Goal: Information Seeking & Learning: Learn about a topic

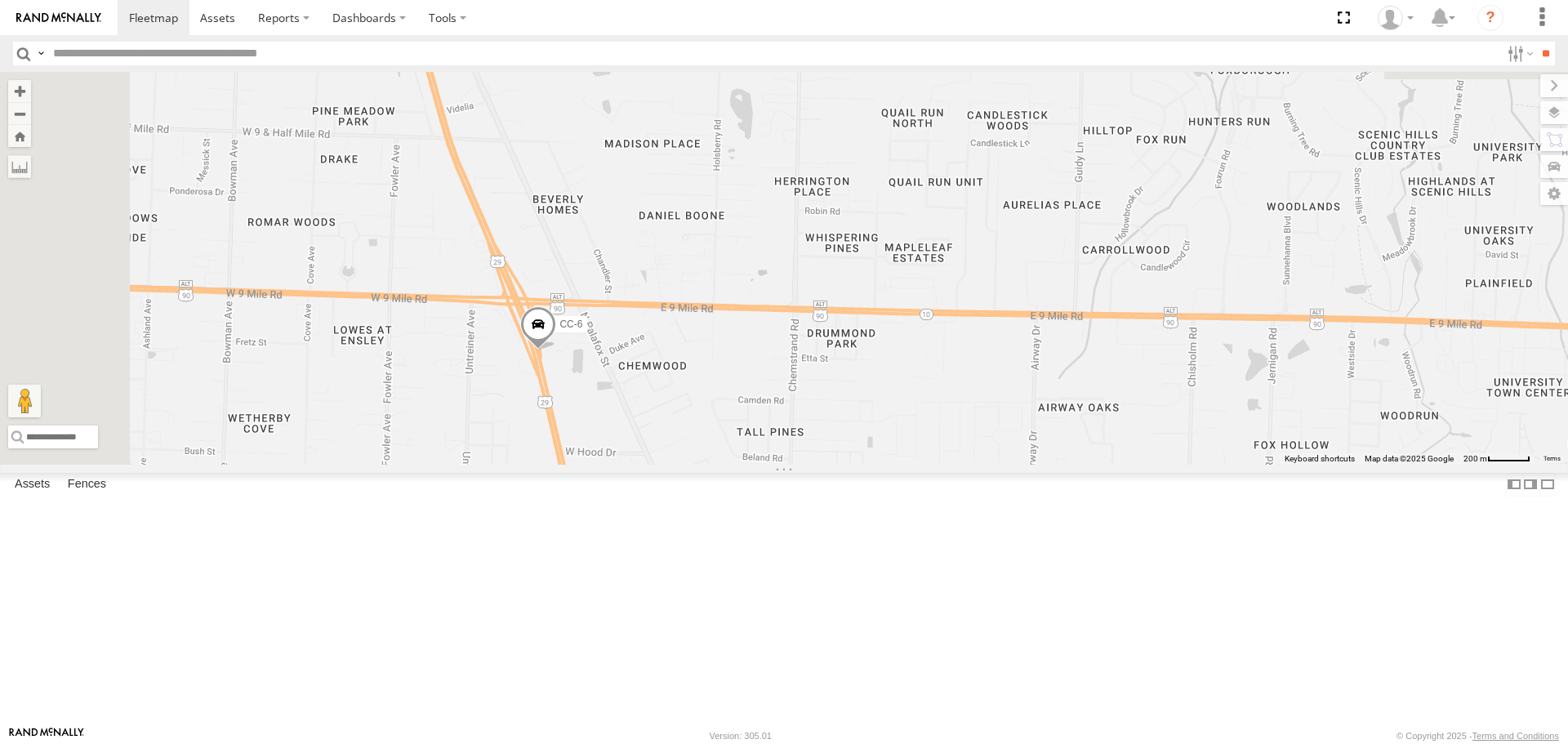
drag, startPoint x: 741, startPoint y: 254, endPoint x: 783, endPoint y: 497, distance: 246.6
click at [587, 333] on label "CC-6" at bounding box center [567, 325] width 41 height 16
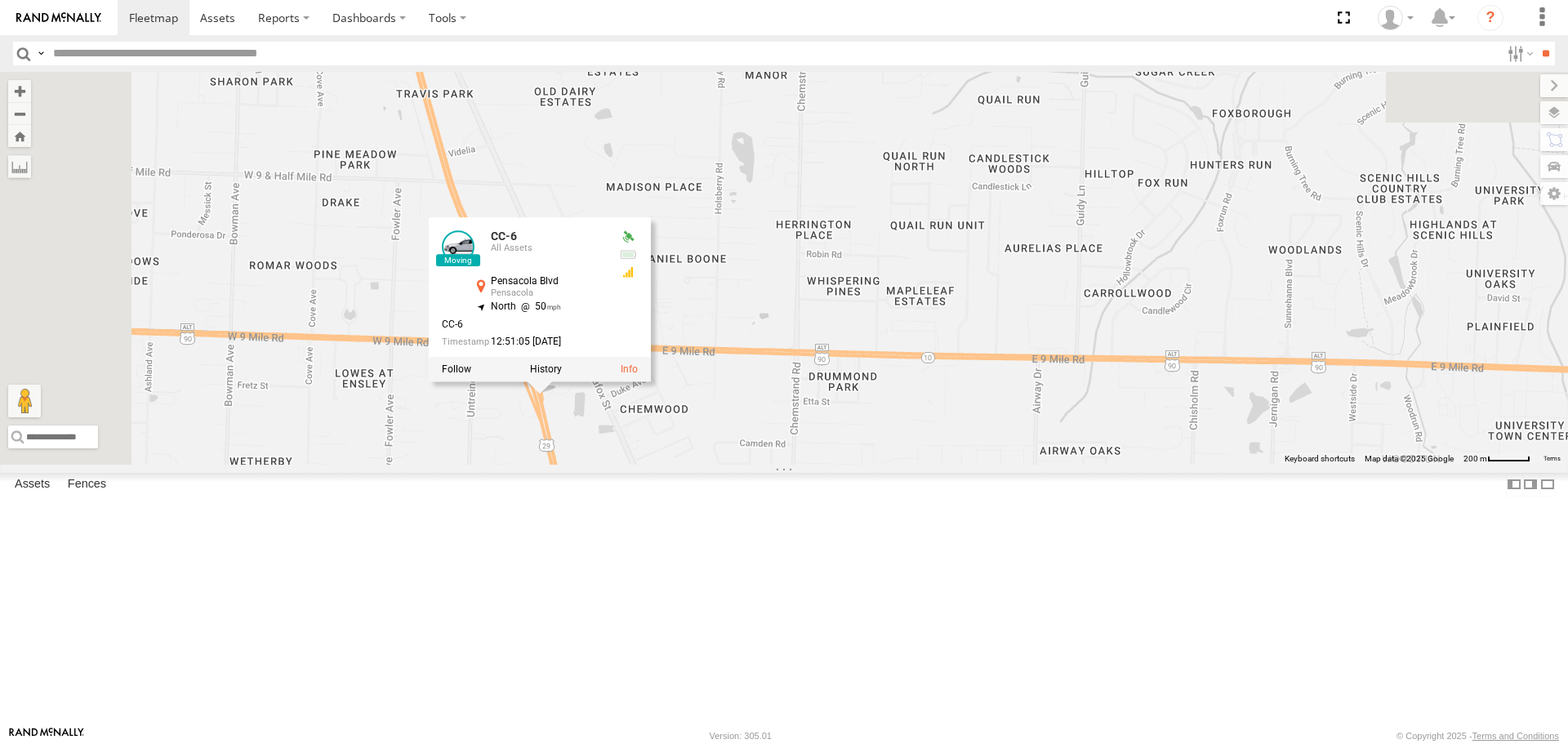
click at [758, 464] on div "ALFRED KUBOTA SIDE-BY-SIDE 2024 TODD CC-6 CC-6 All Assets Pensacola Blvd Pensac…" at bounding box center [784, 268] width 1568 height 393
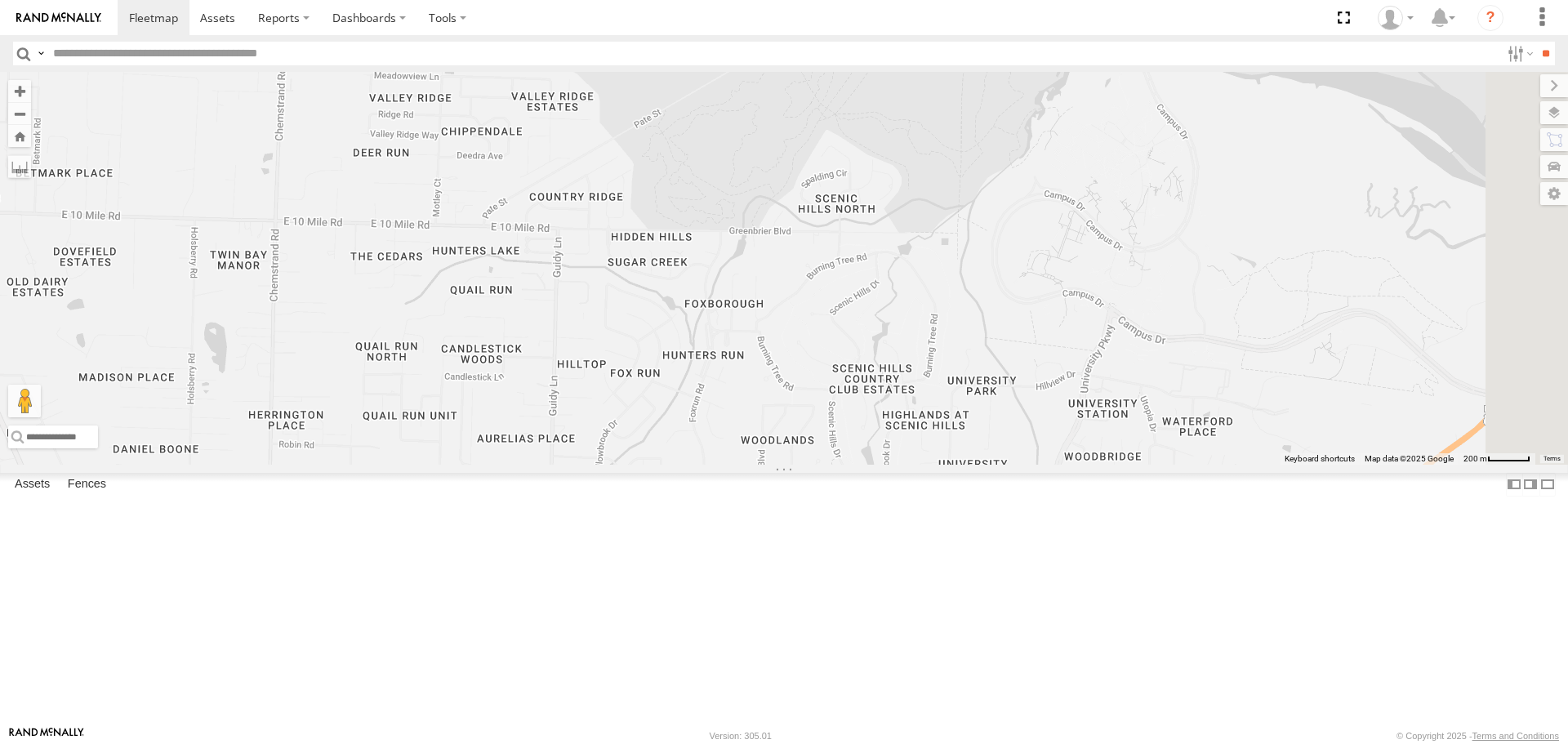
drag, startPoint x: 1219, startPoint y: 544, endPoint x: 673, endPoint y: 740, distance: 580.1
click at [673, 740] on body at bounding box center [784, 372] width 1568 height 744
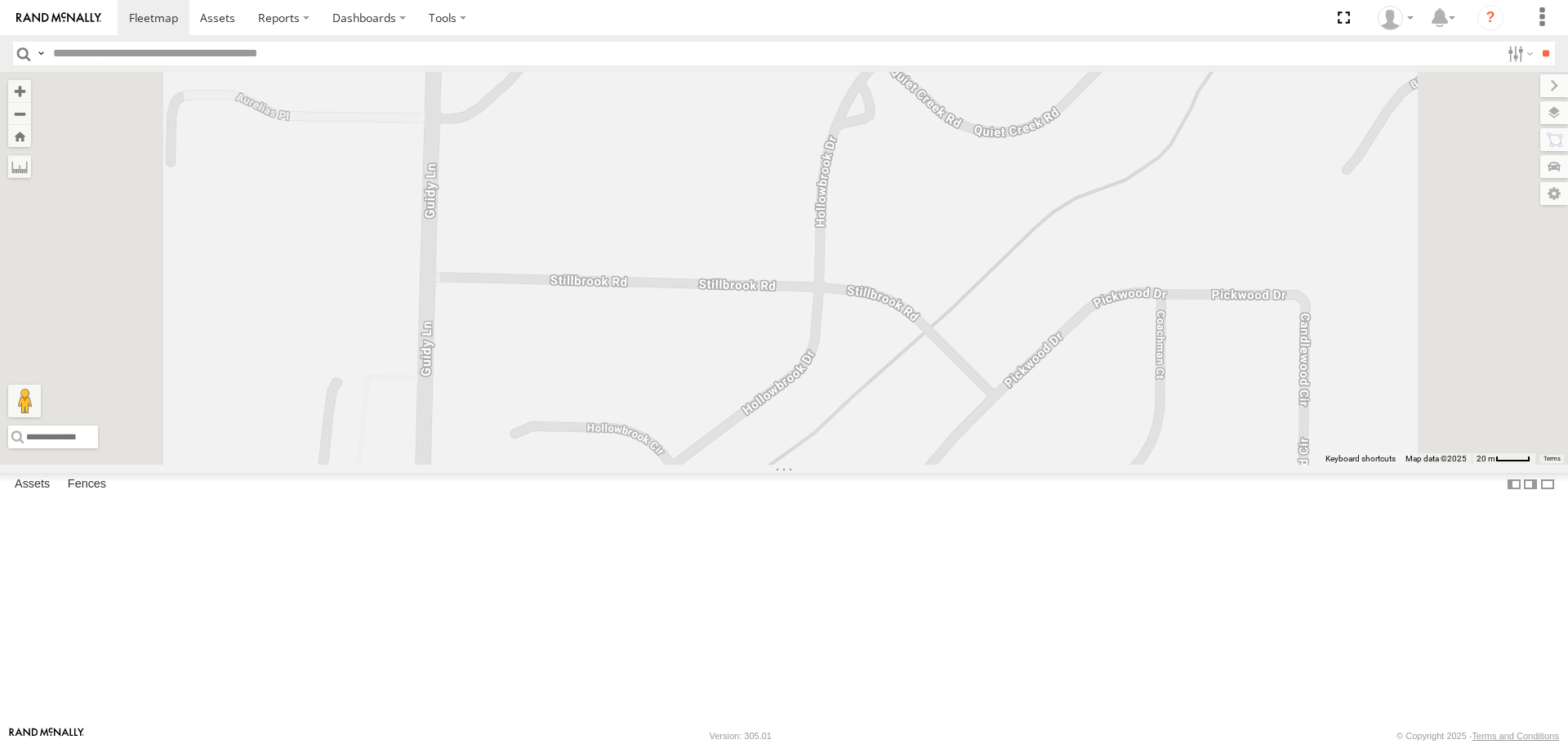
drag, startPoint x: 865, startPoint y: 616, endPoint x: 868, endPoint y: 494, distance: 122.0
click at [868, 464] on div "ALFRED KUBOTA SIDE-BY-SIDE 2024 TODD CC-6" at bounding box center [784, 268] width 1568 height 393
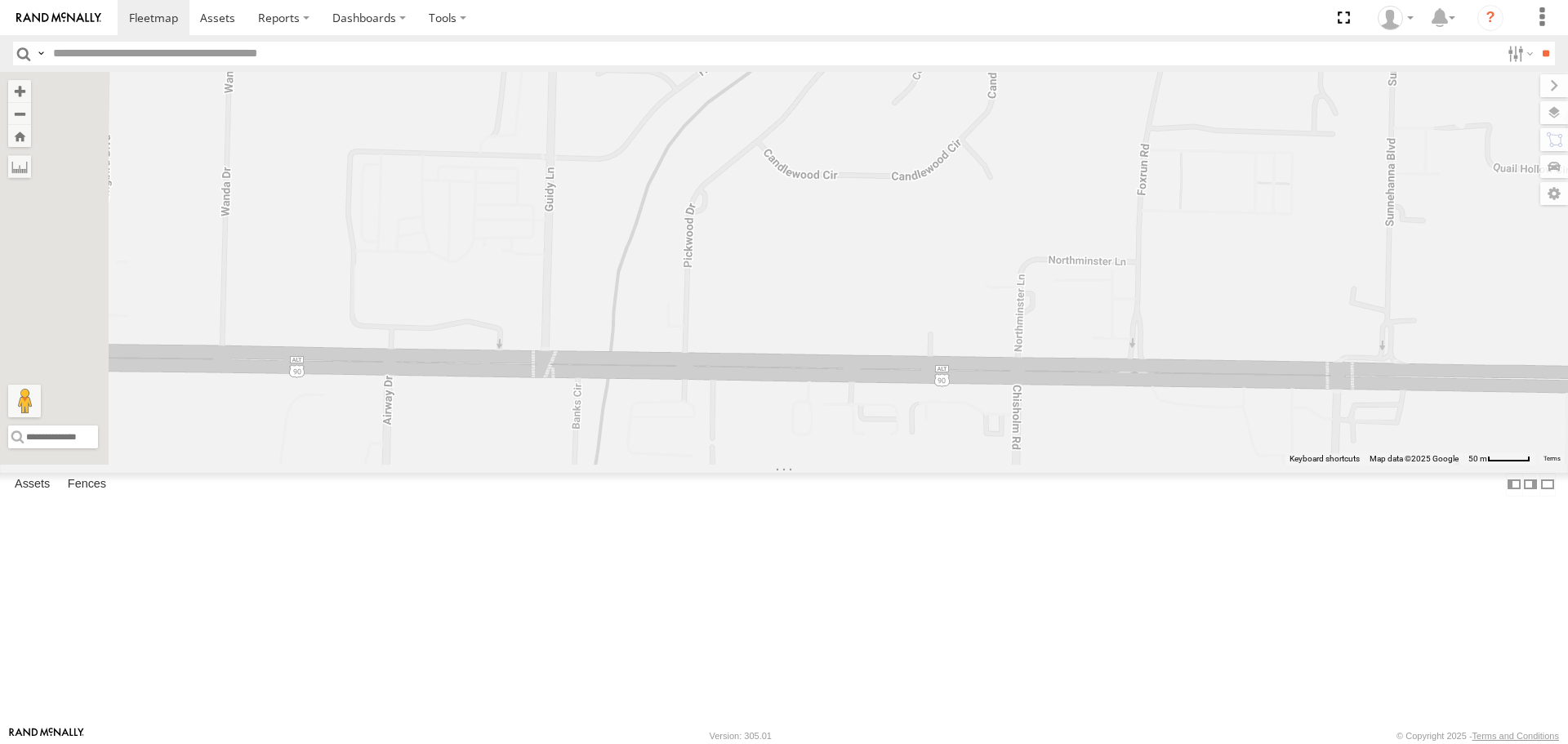
drag, startPoint x: 848, startPoint y: 488, endPoint x: 854, endPoint y: 440, distance: 48.4
click at [854, 439] on div "ALFRED KUBOTA SIDE-BY-SIDE 2024 TODD CC-6" at bounding box center [784, 268] width 1568 height 393
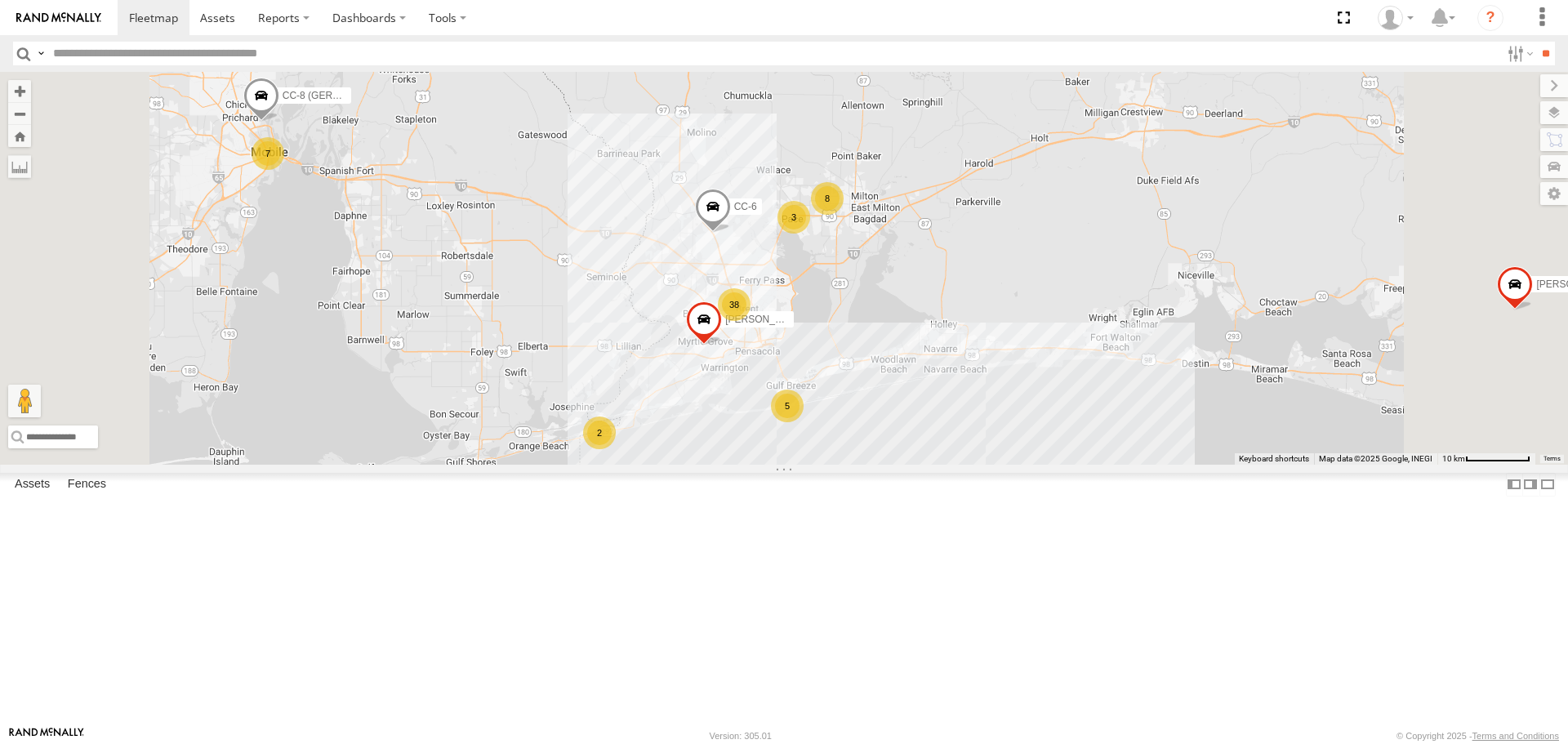
drag, startPoint x: 948, startPoint y: 471, endPoint x: 941, endPoint y: 355, distance: 116.2
click at [941, 355] on div "ALFRED KUBOTA SIDE-BY-SIDE 2024 CC-6 TODD 38 7 8 5 3 2 CC-8 (GERMAN)" at bounding box center [784, 268] width 1568 height 393
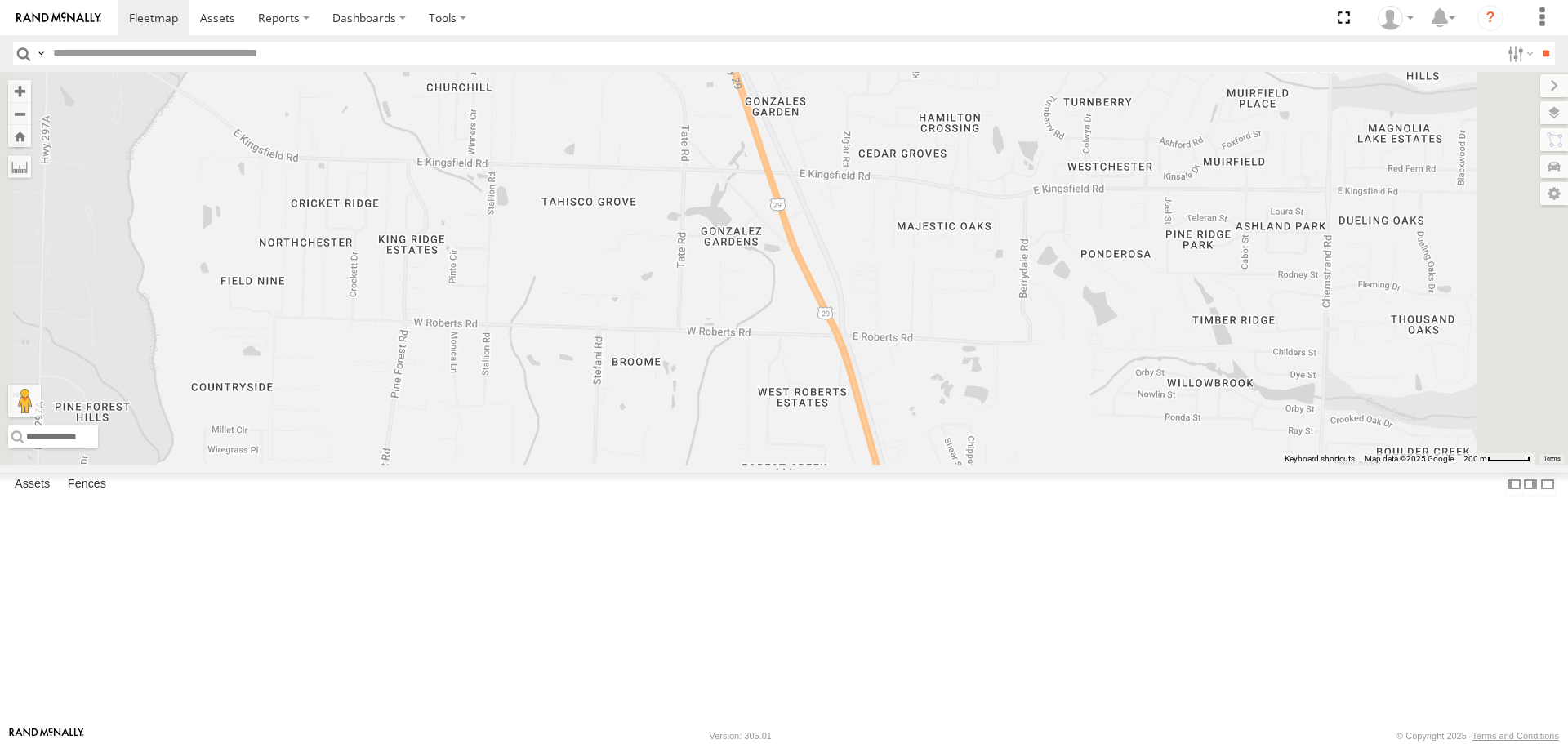
drag, startPoint x: 888, startPoint y: 230, endPoint x: 925, endPoint y: 450, distance: 223.1
click at [925, 450] on div "CC-6 ALFRED KUBOTA SIDE-BY-SIDE 2024" at bounding box center [784, 268] width 1568 height 393
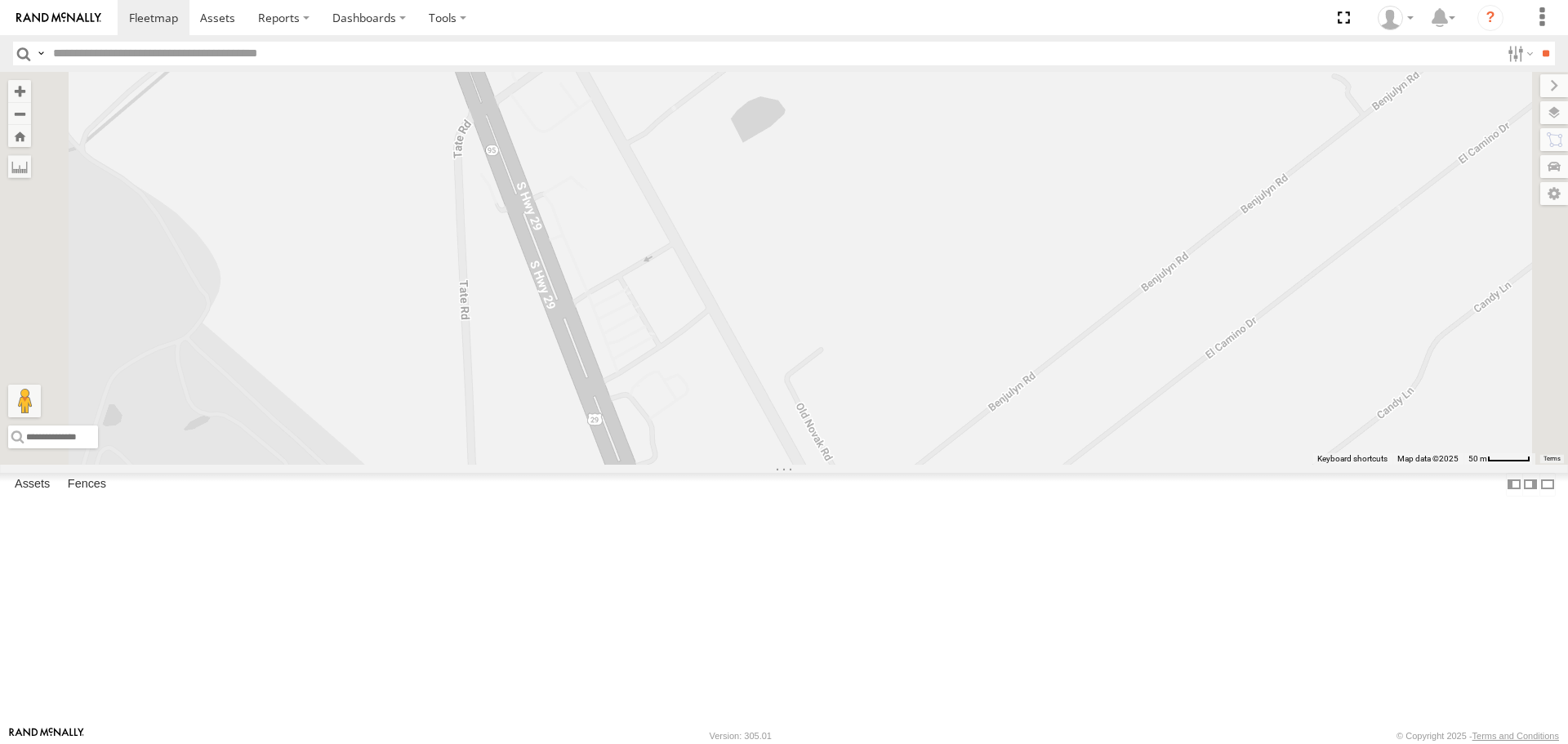
drag, startPoint x: 674, startPoint y: 173, endPoint x: 752, endPoint y: 622, distance: 455.7
click at [752, 464] on div "ALFRED KUBOTA SIDE-BY-SIDE 2024 CC-6" at bounding box center [784, 268] width 1568 height 393
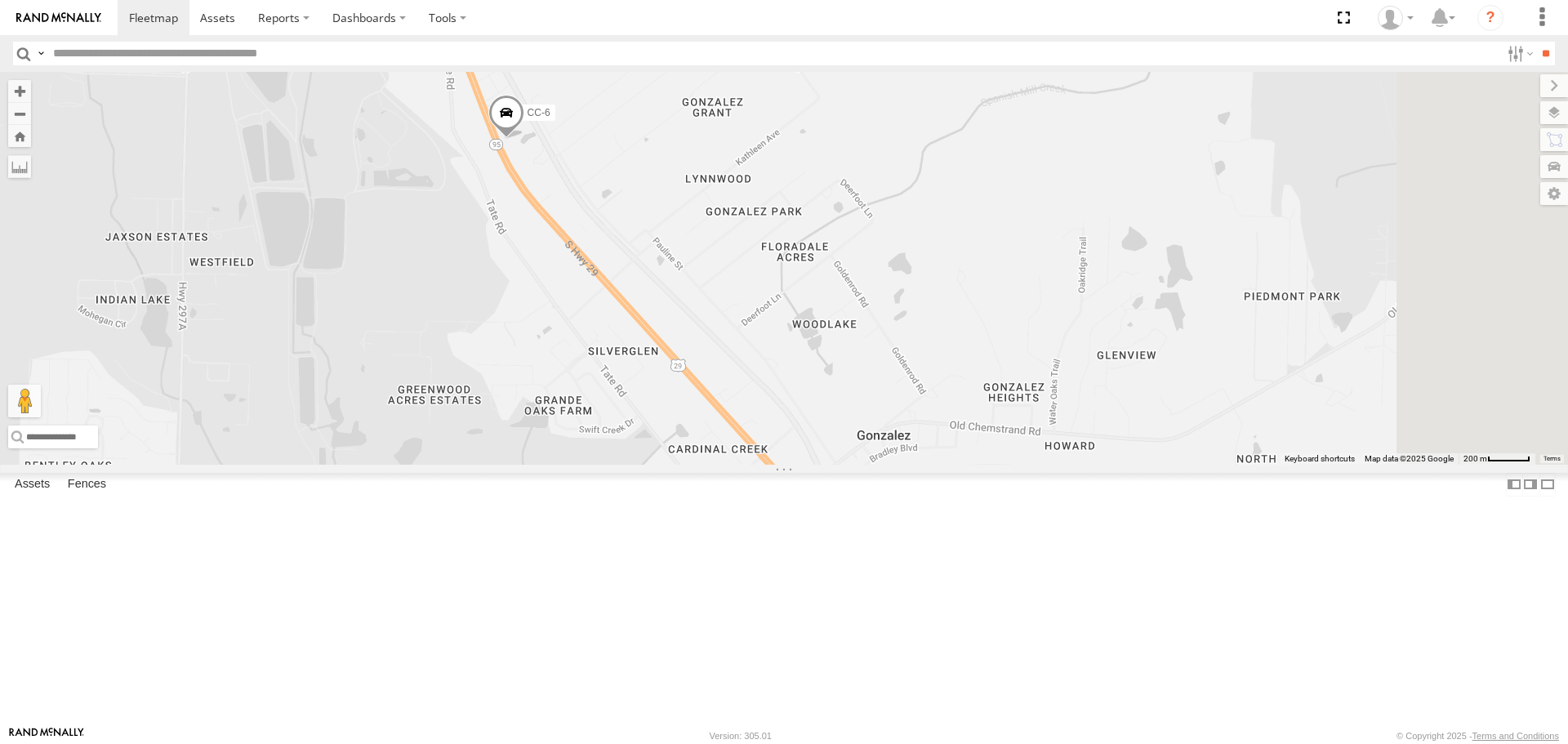
drag, startPoint x: 907, startPoint y: 552, endPoint x: 772, endPoint y: 309, distance: 278.0
click at [772, 309] on div "ALFRED KUBOTA SIDE-BY-SIDE 2024 CC-6" at bounding box center [784, 268] width 1568 height 393
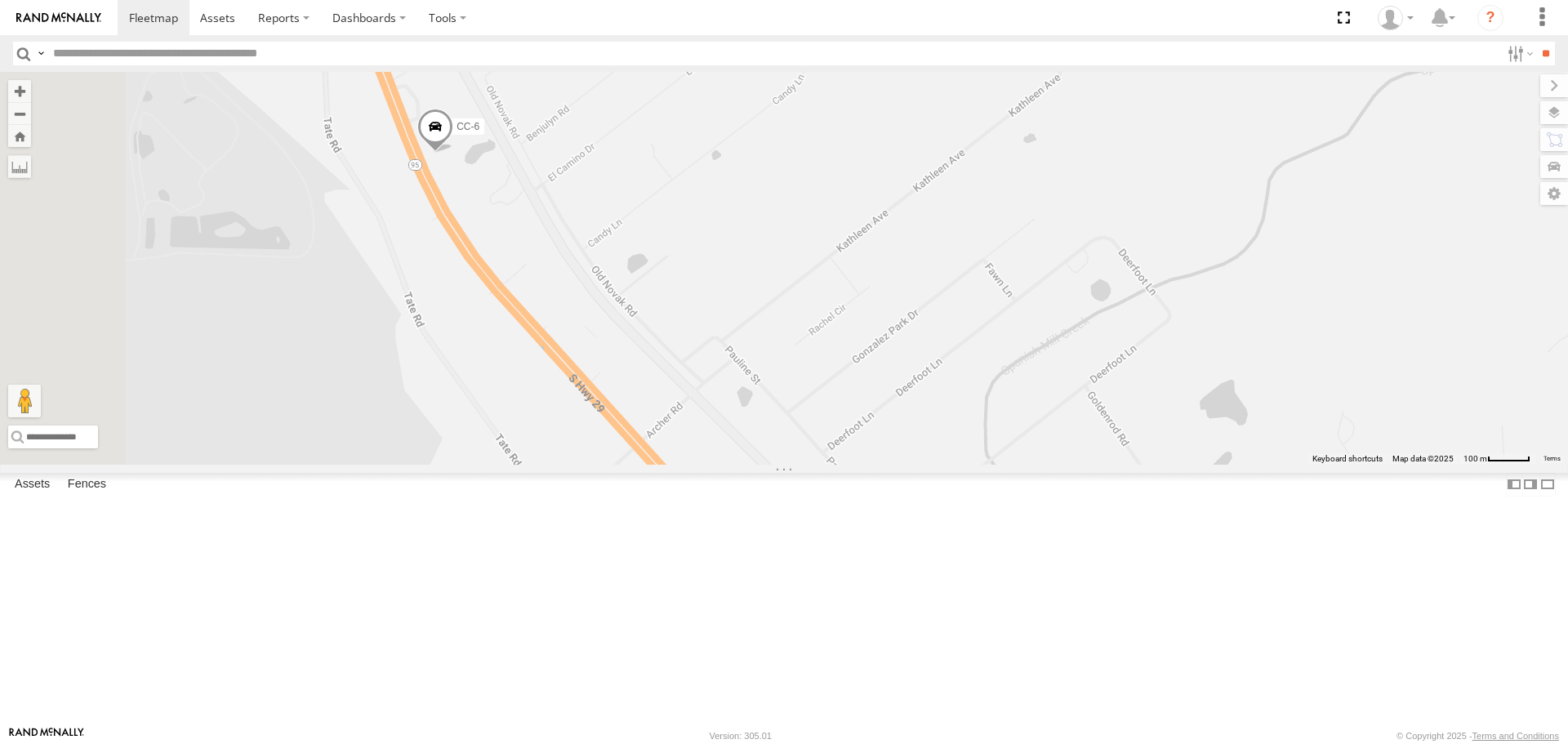
drag, startPoint x: 691, startPoint y: 149, endPoint x: 767, endPoint y: 488, distance: 347.4
click at [767, 464] on div "ALFRED KUBOTA SIDE-BY-SIDE 2024 CC-6" at bounding box center [784, 268] width 1568 height 393
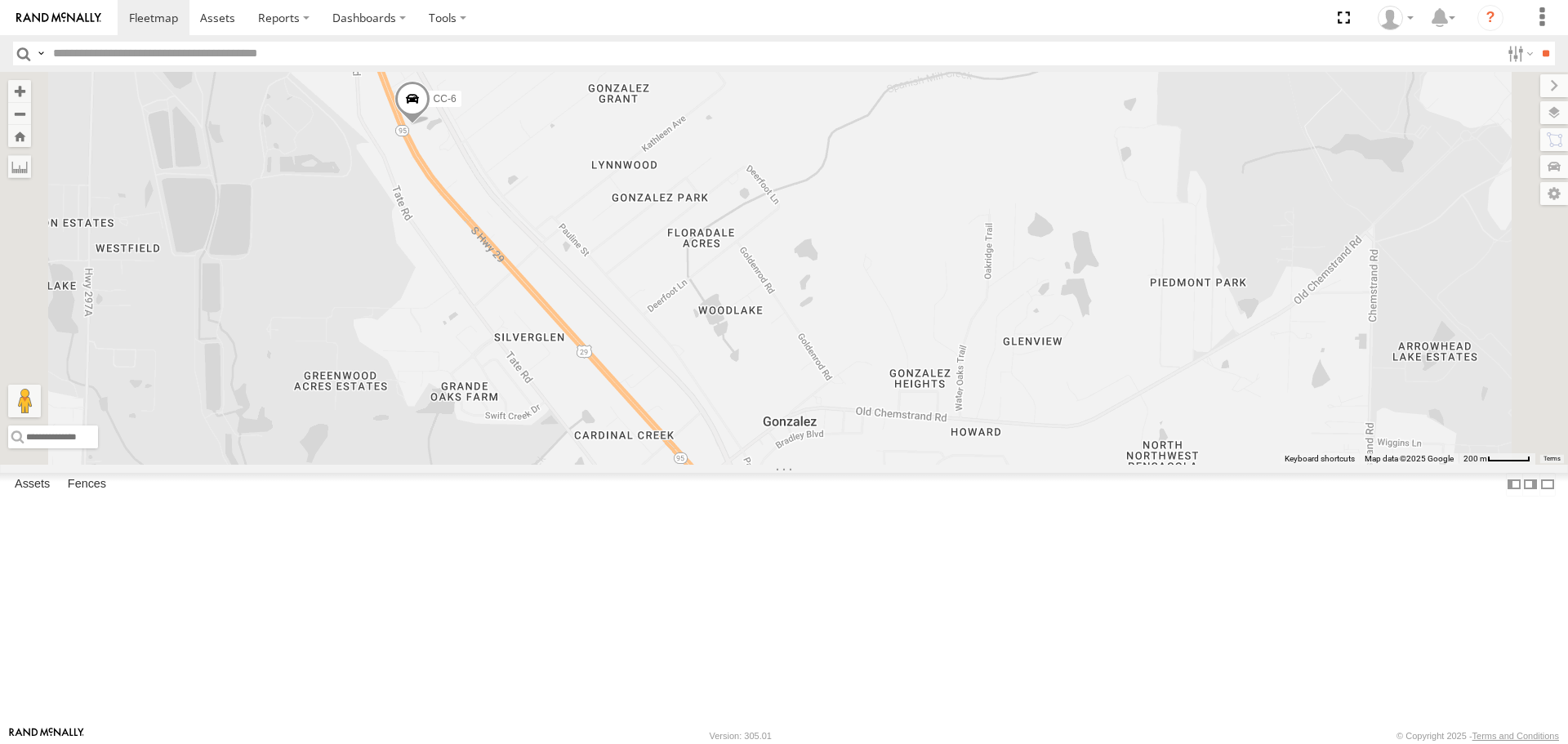
drag, startPoint x: 825, startPoint y: 648, endPoint x: 728, endPoint y: 350, distance: 313.4
click at [728, 350] on div "ALFRED KUBOTA SIDE-BY-SIDE 2024 CC-6" at bounding box center [784, 268] width 1568 height 393
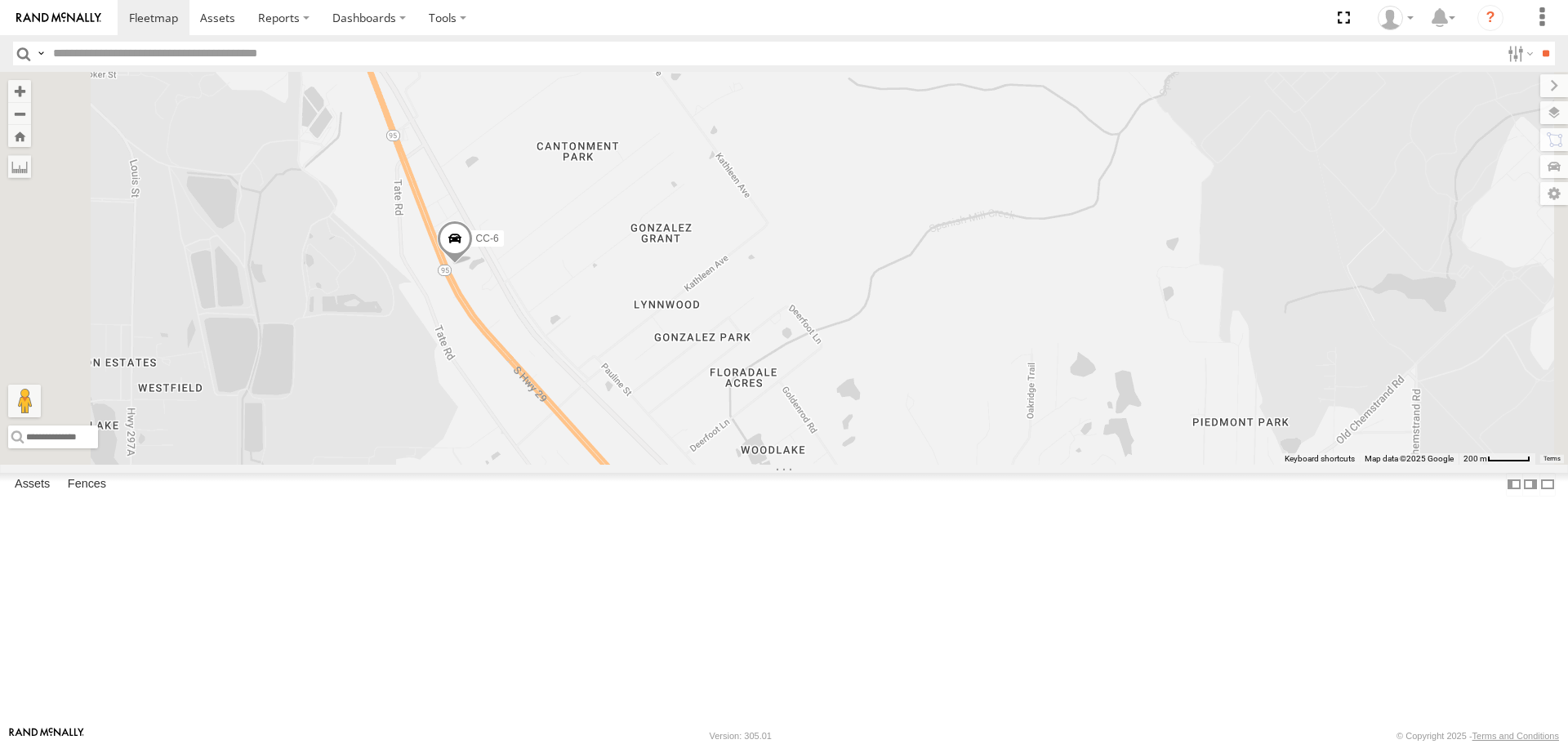
drag, startPoint x: 629, startPoint y: 255, endPoint x: 717, endPoint y: 506, distance: 266.0
click at [717, 464] on div "ALFRED KUBOTA SIDE-BY-SIDE 2024 CC-6" at bounding box center [784, 268] width 1568 height 393
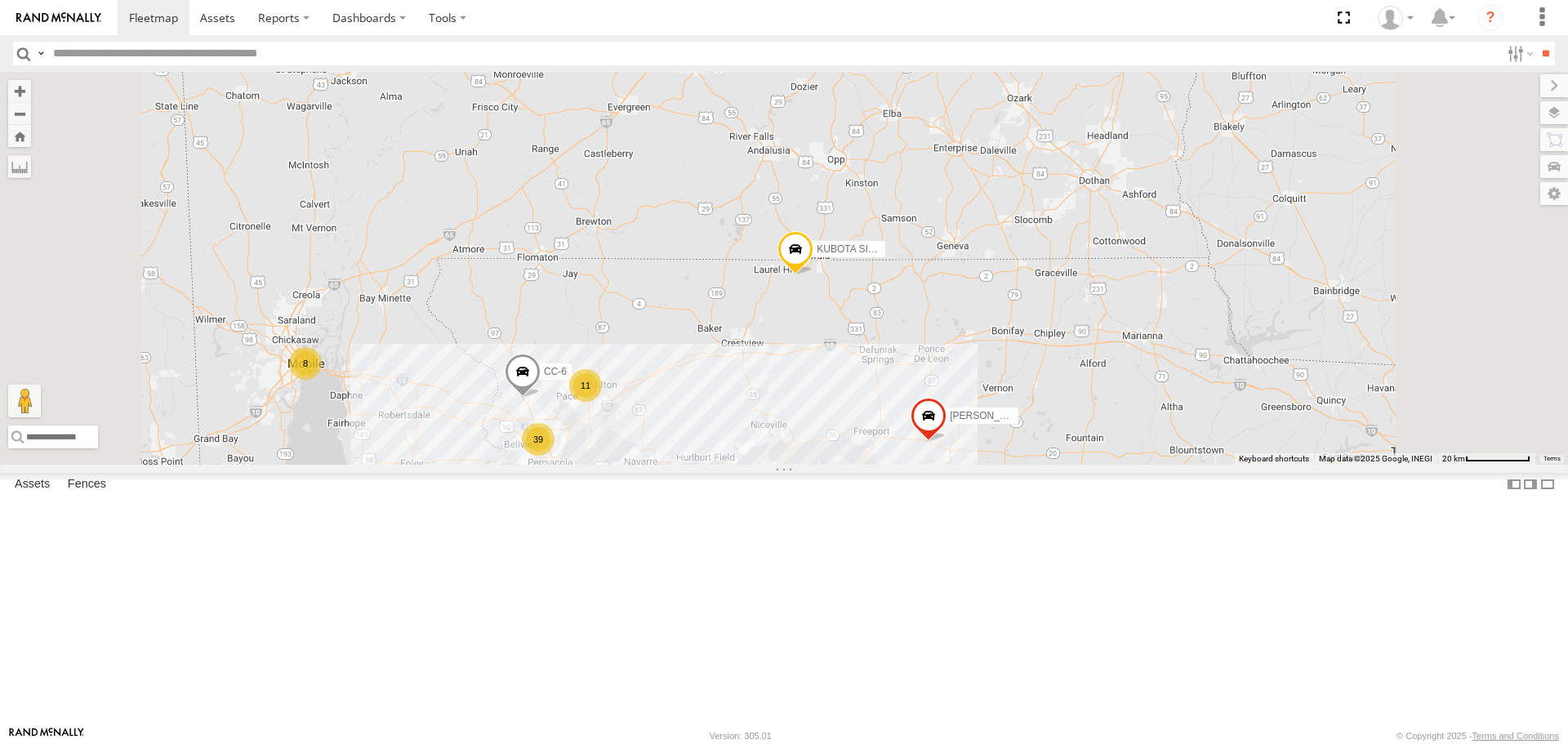
click at [0, 0] on span at bounding box center [0, 0] width 0 height 0
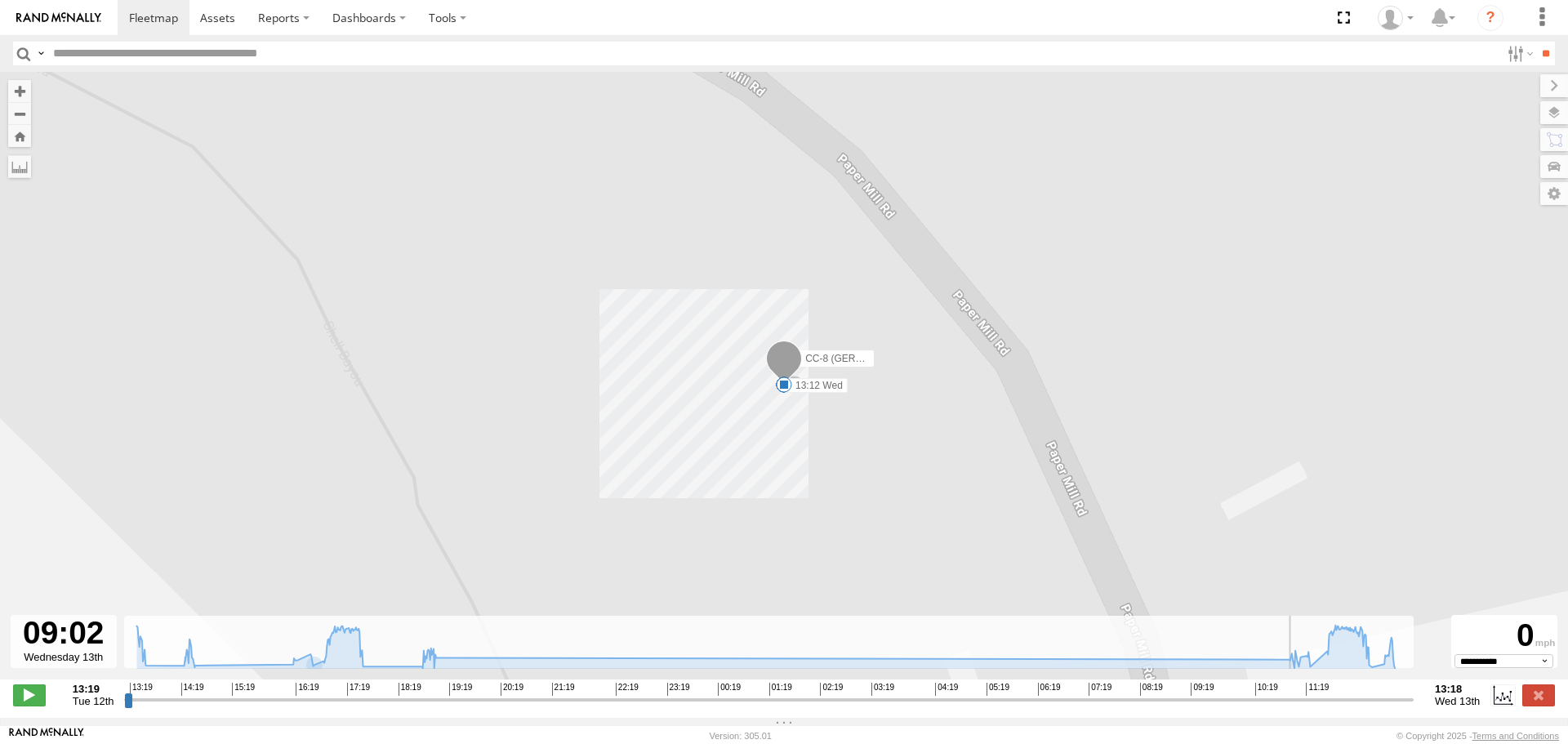
drag, startPoint x: 131, startPoint y: 710, endPoint x: 1176, endPoint y: 739, distance: 1045.4
click at [1181, 707] on input "range" at bounding box center [769, 699] width 1289 height 15
drag, startPoint x: 1185, startPoint y: 708, endPoint x: 77, endPoint y: 624, distance: 1111.2
type input "**********"
click at [125, 692] on input "range" at bounding box center [769, 699] width 1289 height 15
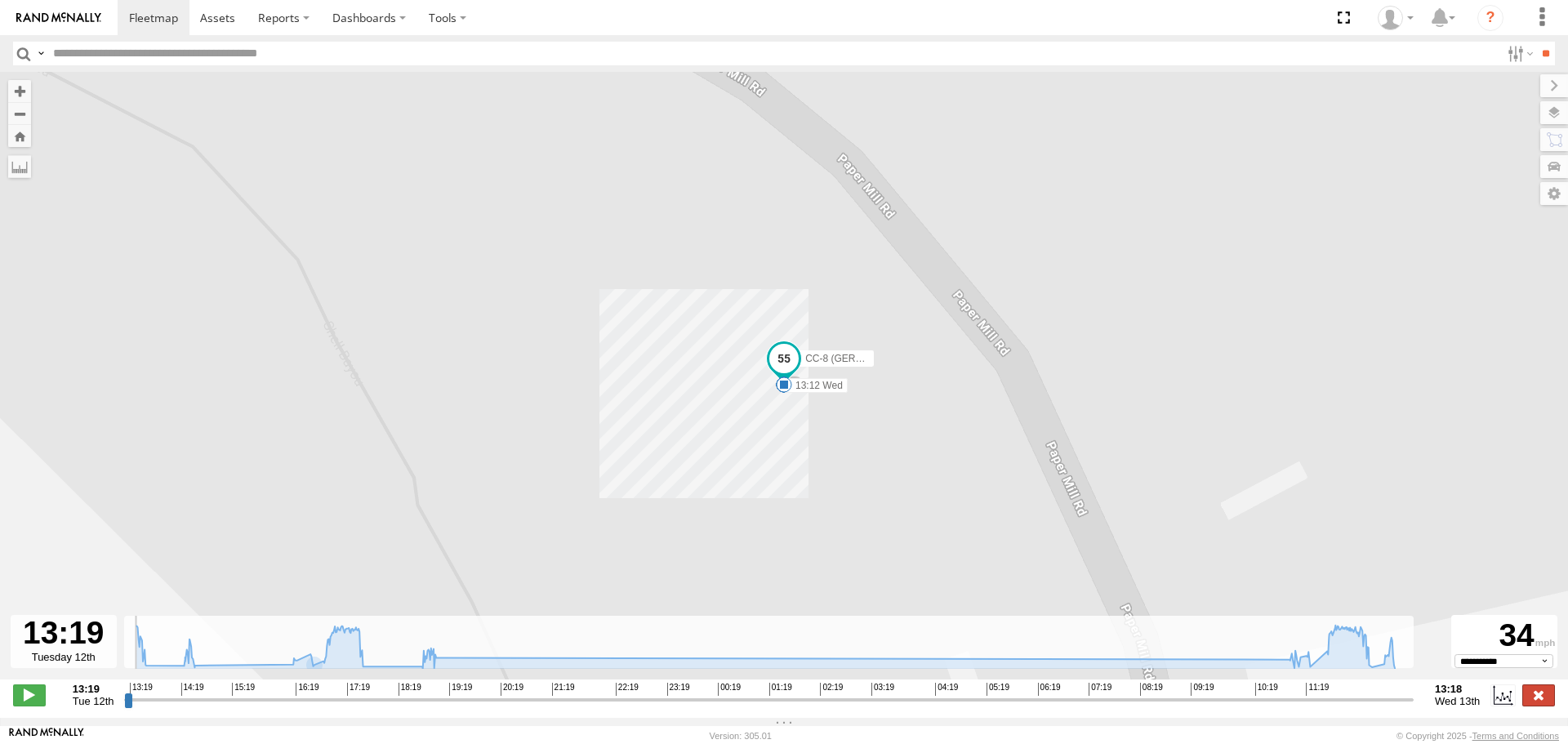
click at [1543, 706] on label at bounding box center [1538, 696] width 32 height 22
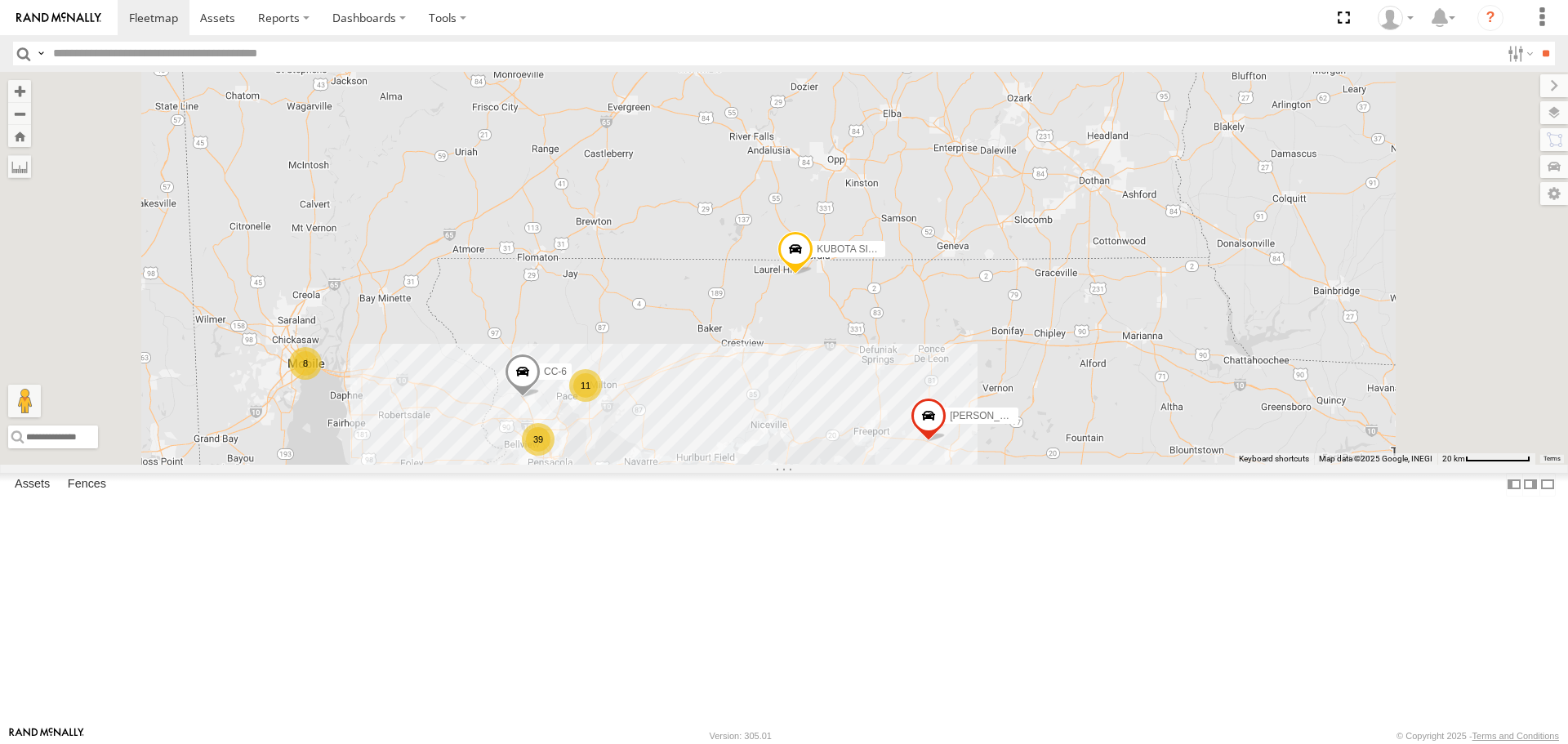
click at [0, 0] on link at bounding box center [0, 0] width 0 height 0
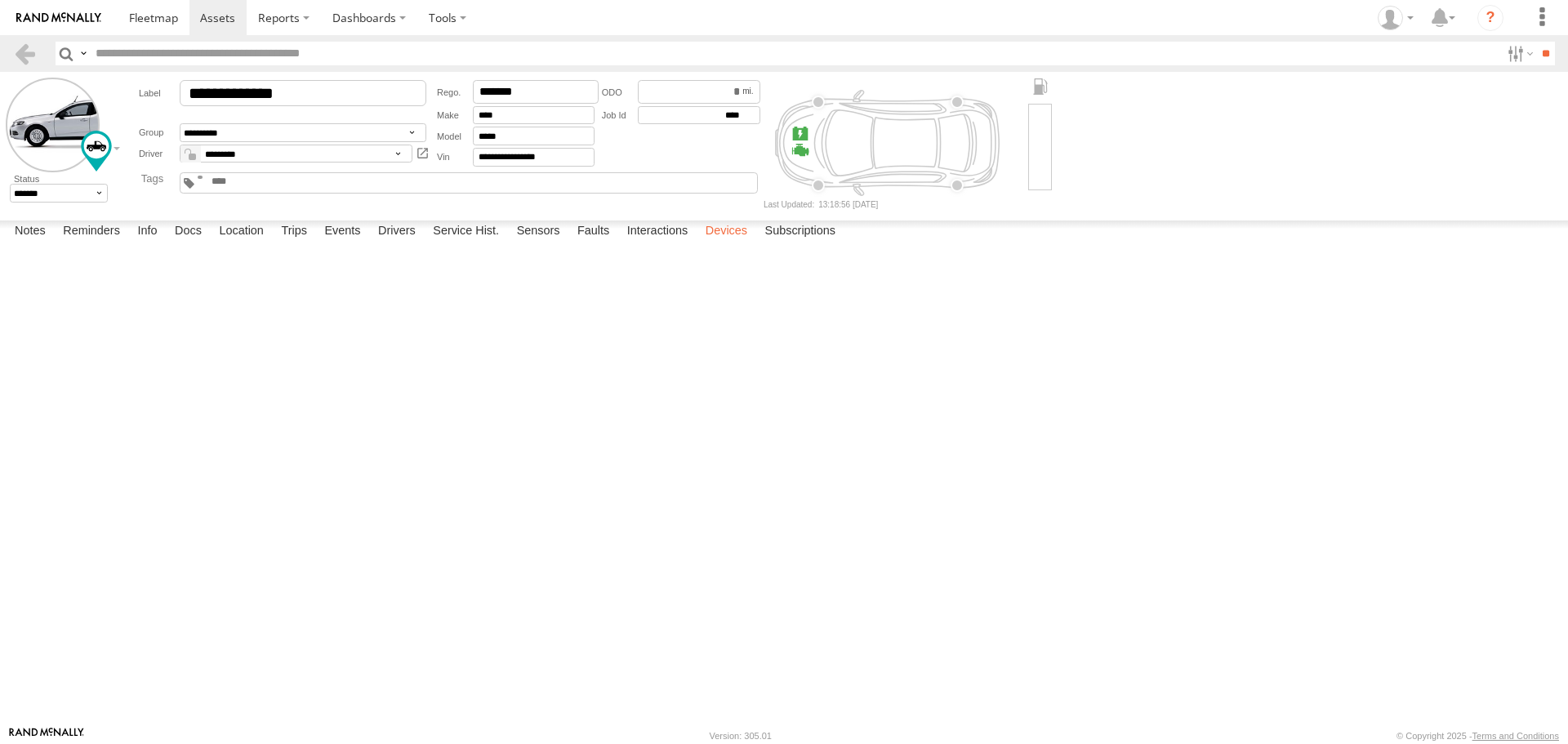
click at [731, 244] on label "Devices" at bounding box center [727, 232] width 58 height 23
click at [660, 244] on label "Interactions" at bounding box center [658, 232] width 78 height 23
click at [601, 244] on label "Faults" at bounding box center [593, 232] width 48 height 23
click at [545, 244] on label "Sensors" at bounding box center [538, 232] width 60 height 23
click at [474, 244] on label "Service Hist." at bounding box center [466, 232] width 82 height 23
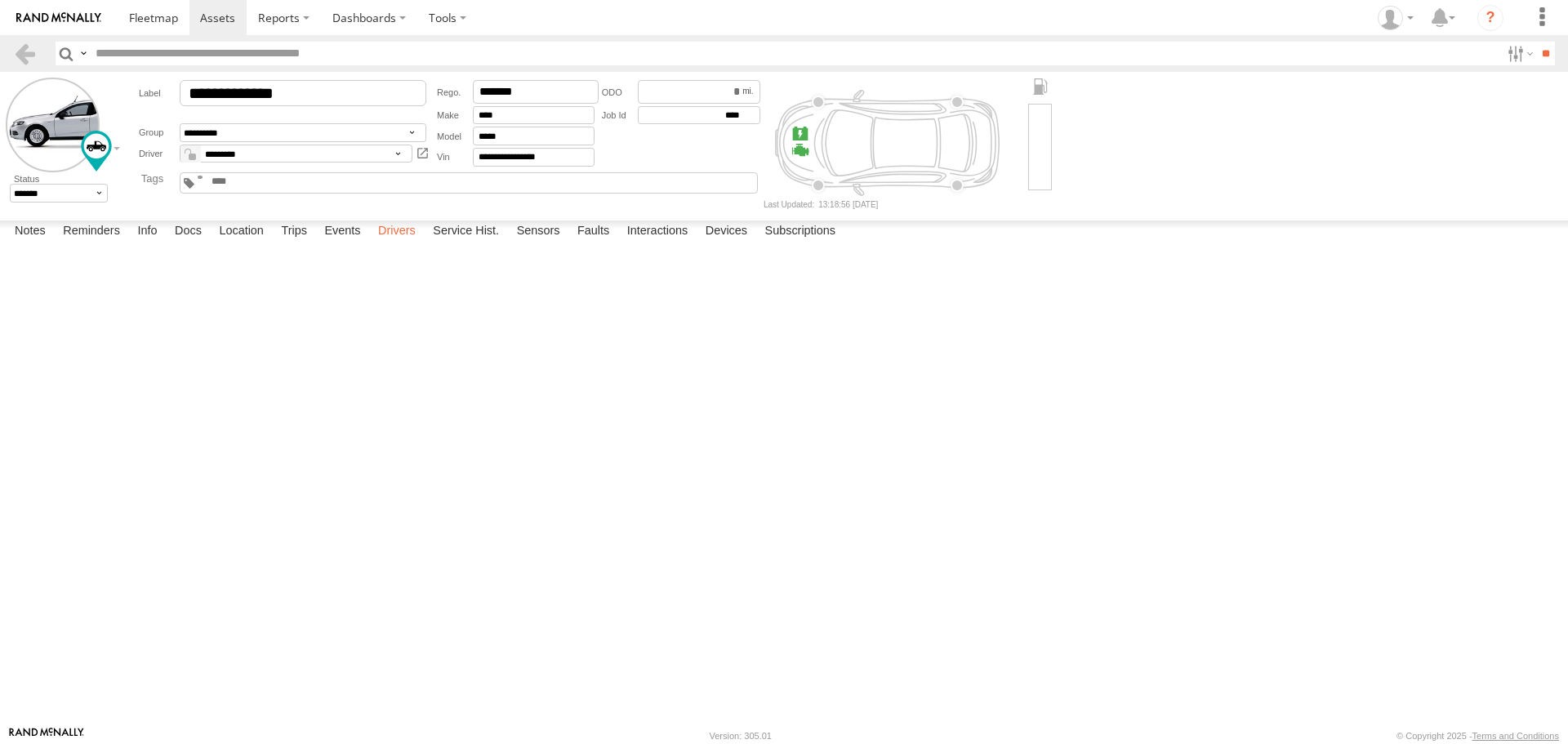
click at [403, 244] on label "Drivers" at bounding box center [397, 232] width 54 height 23
click at [457, 244] on label "Service Hist." at bounding box center [466, 232] width 82 height 23
click at [402, 244] on label "Drivers" at bounding box center [397, 232] width 54 height 23
click at [349, 244] on label "Events" at bounding box center [342, 232] width 52 height 23
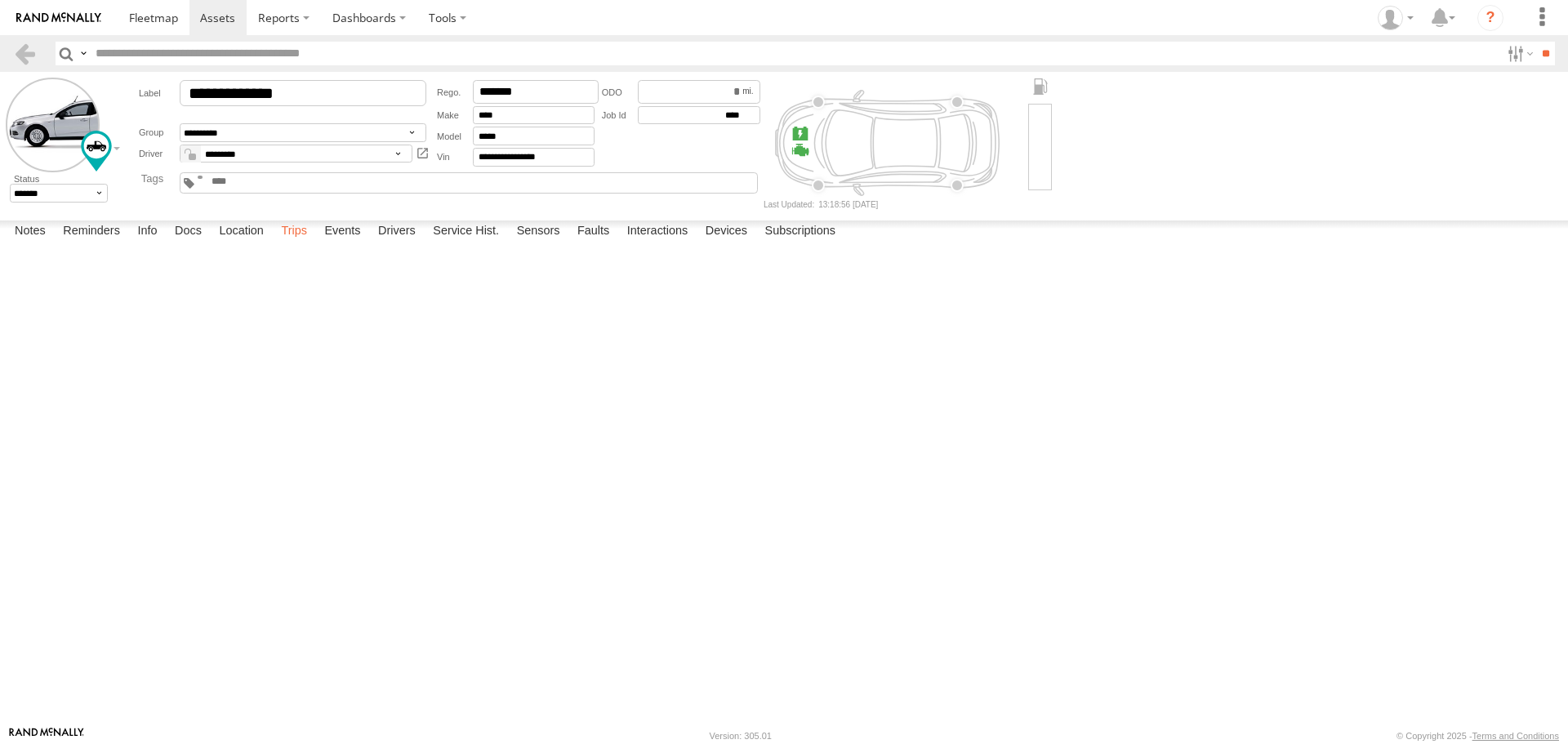
click at [293, 244] on label "Trips" at bounding box center [293, 232] width 42 height 23
click at [246, 244] on label "Location" at bounding box center [241, 232] width 61 height 23
click at [184, 244] on label "Docs" at bounding box center [188, 232] width 43 height 23
click at [151, 244] on label "Info" at bounding box center [147, 232] width 36 height 23
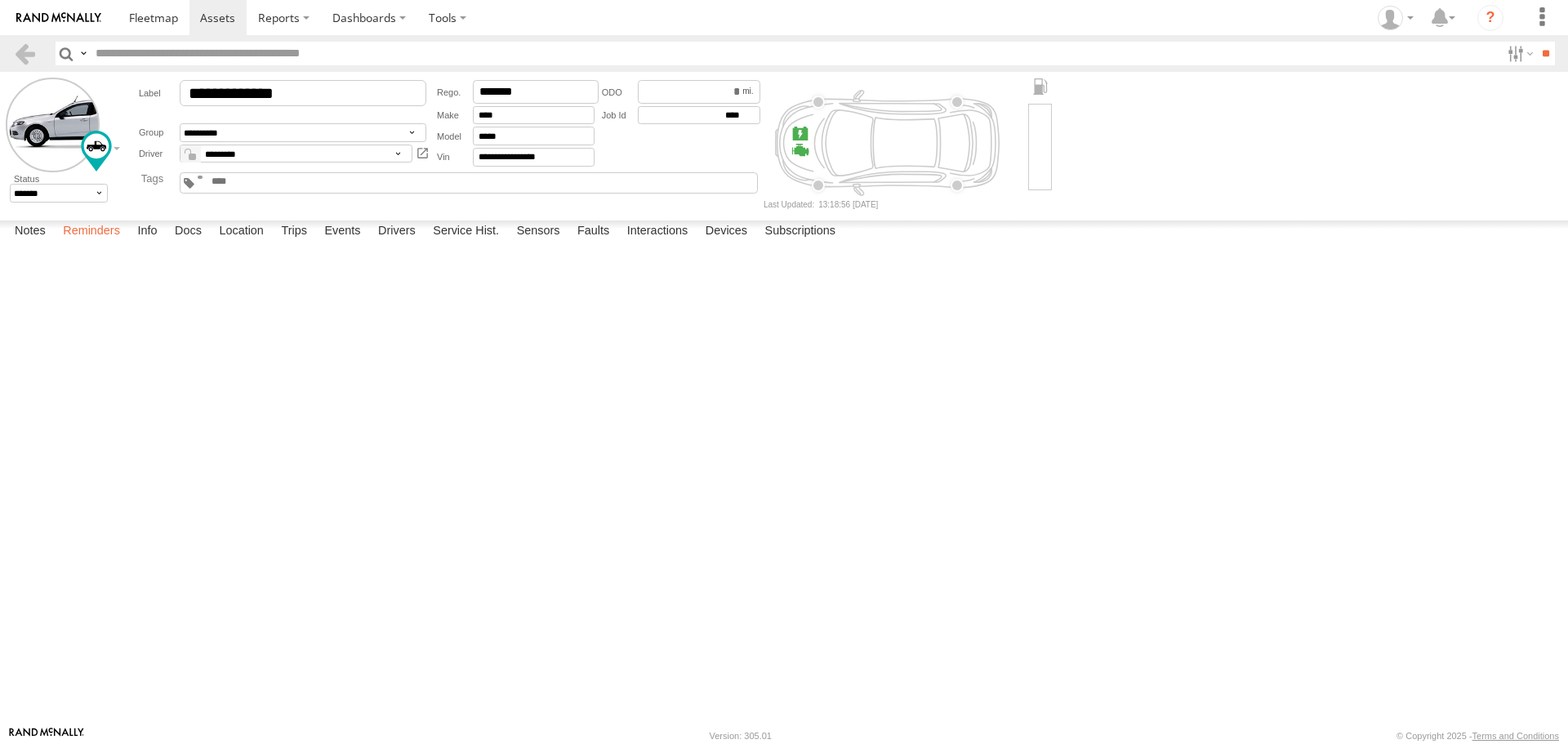
click at [87, 244] on label "Reminders" at bounding box center [91, 232] width 73 height 23
click at [34, 244] on label "Notes" at bounding box center [30, 232] width 47 height 23
click at [157, 13] on span at bounding box center [153, 17] width 49 height 15
